Goal: Information Seeking & Learning: Learn about a topic

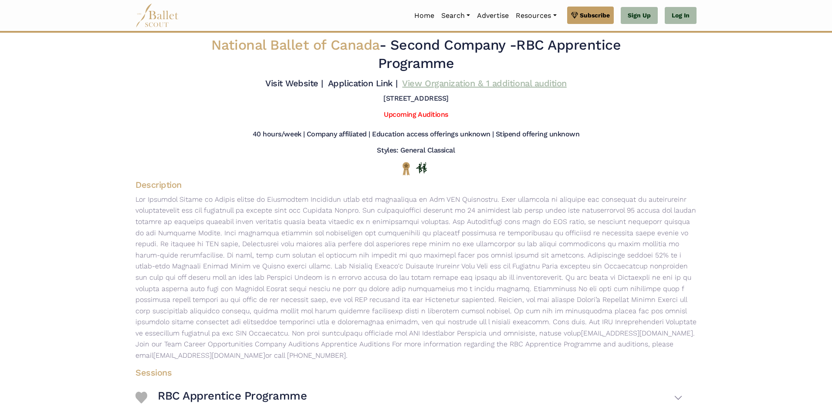
click at [433, 83] on link "View Organization & 1 additional audition" at bounding box center [484, 83] width 164 height 10
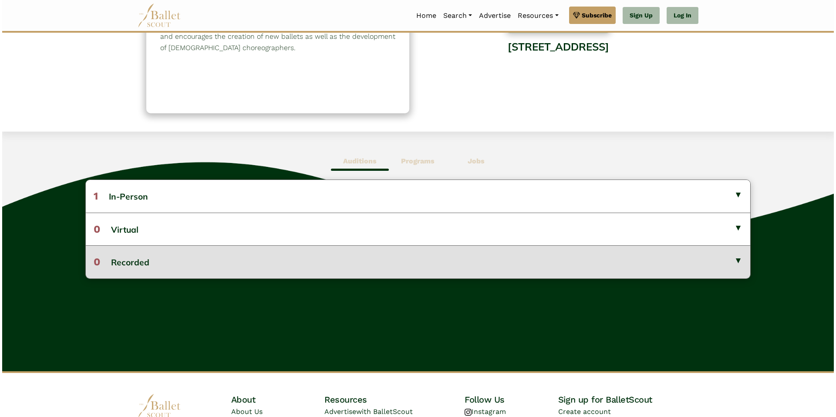
scroll to position [131, 0]
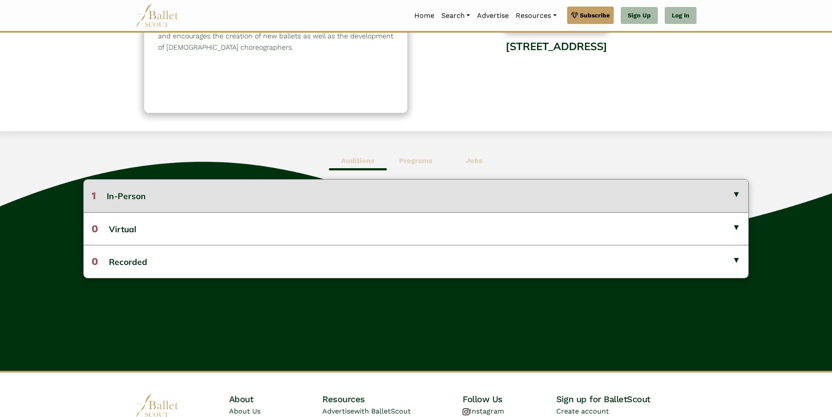
click at [703, 192] on button "1 In-Person" at bounding box center [416, 195] width 664 height 32
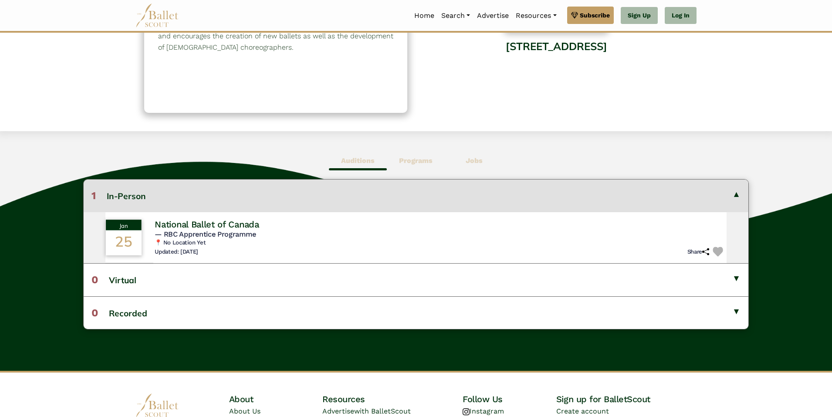
click at [244, 226] on h4 "National Ballet of Canada" at bounding box center [207, 224] width 105 height 12
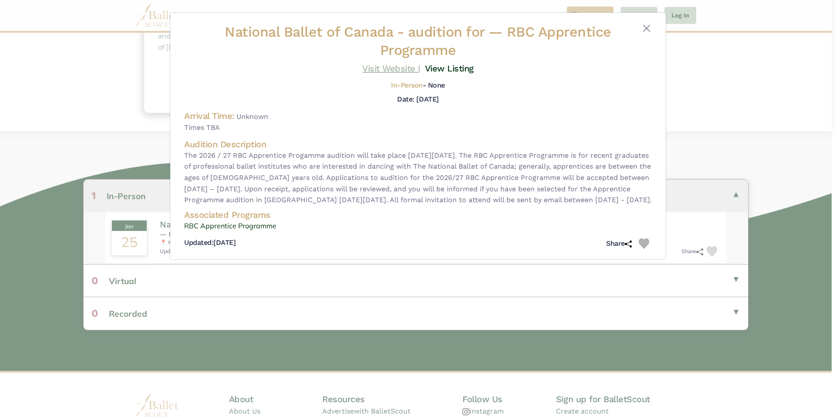
click at [407, 67] on link "Visit Website |" at bounding box center [391, 68] width 58 height 10
click at [448, 71] on link "View Listing" at bounding box center [449, 68] width 49 height 10
